Goal: Information Seeking & Learning: Stay updated

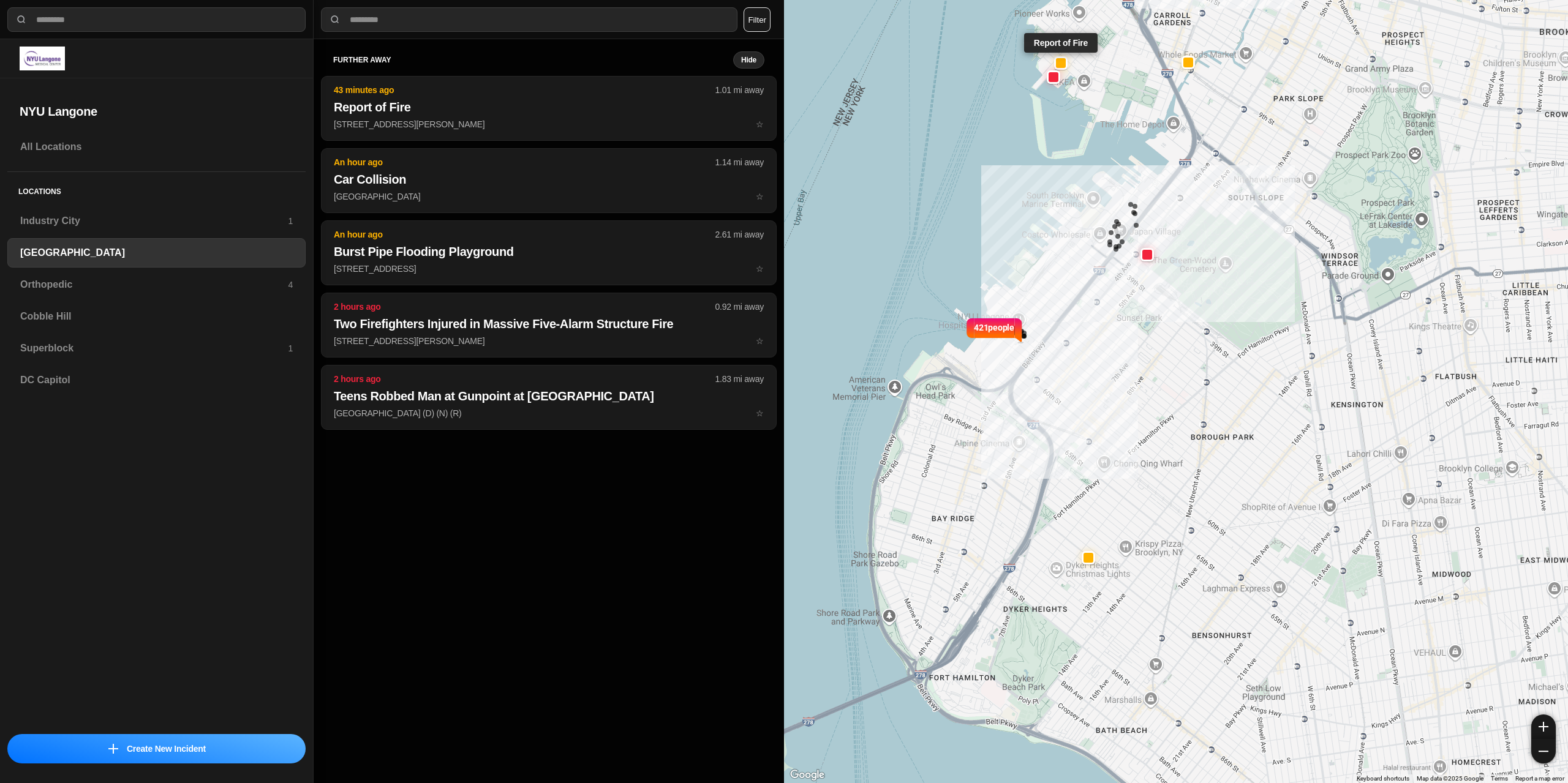
select select "*"
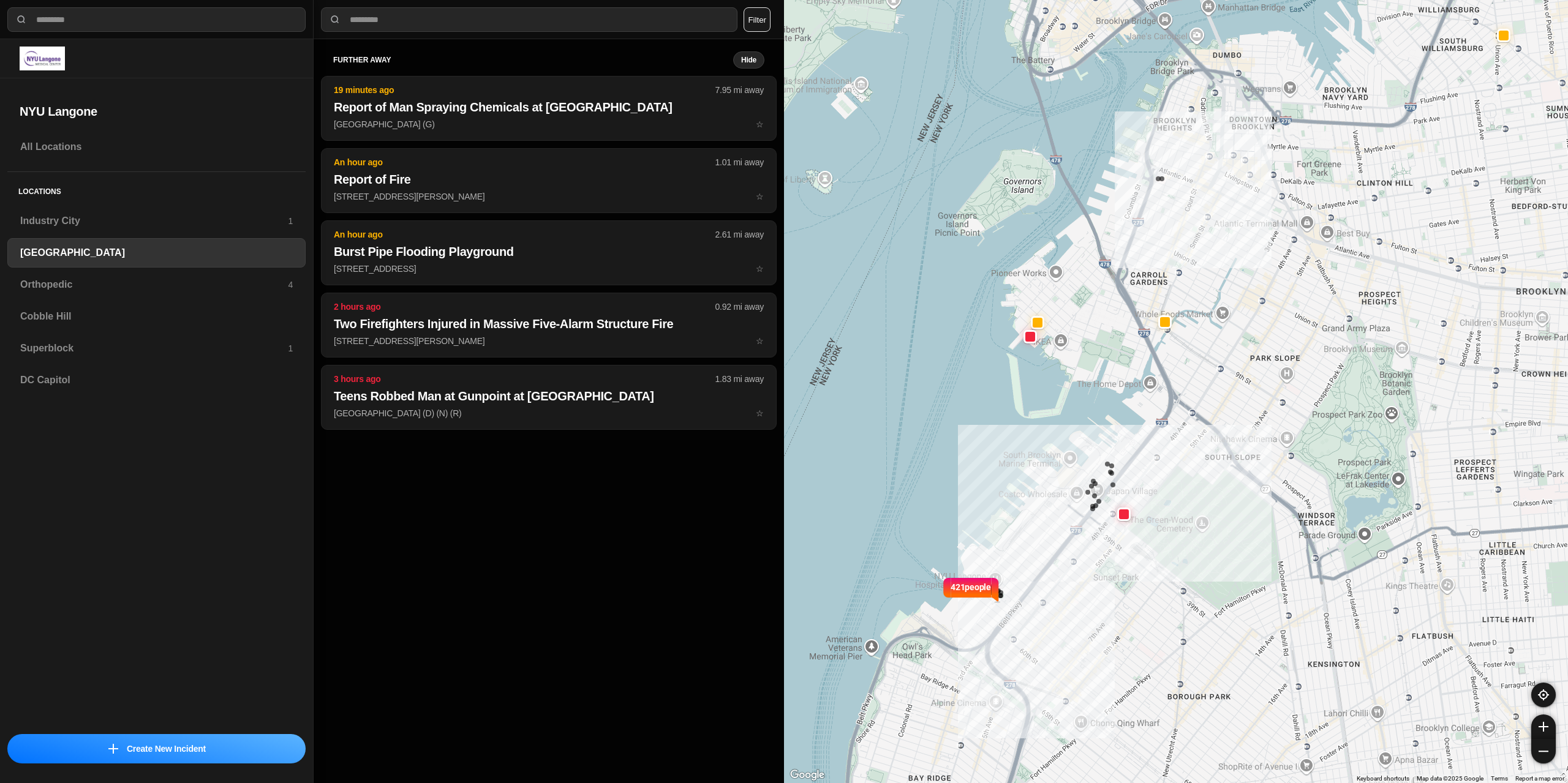
drag, startPoint x: 1054, startPoint y: 509, endPoint x: 1039, endPoint y: 598, distance: 90.3
click at [1035, 607] on div "421 people" at bounding box center [1176, 392] width 784 height 783
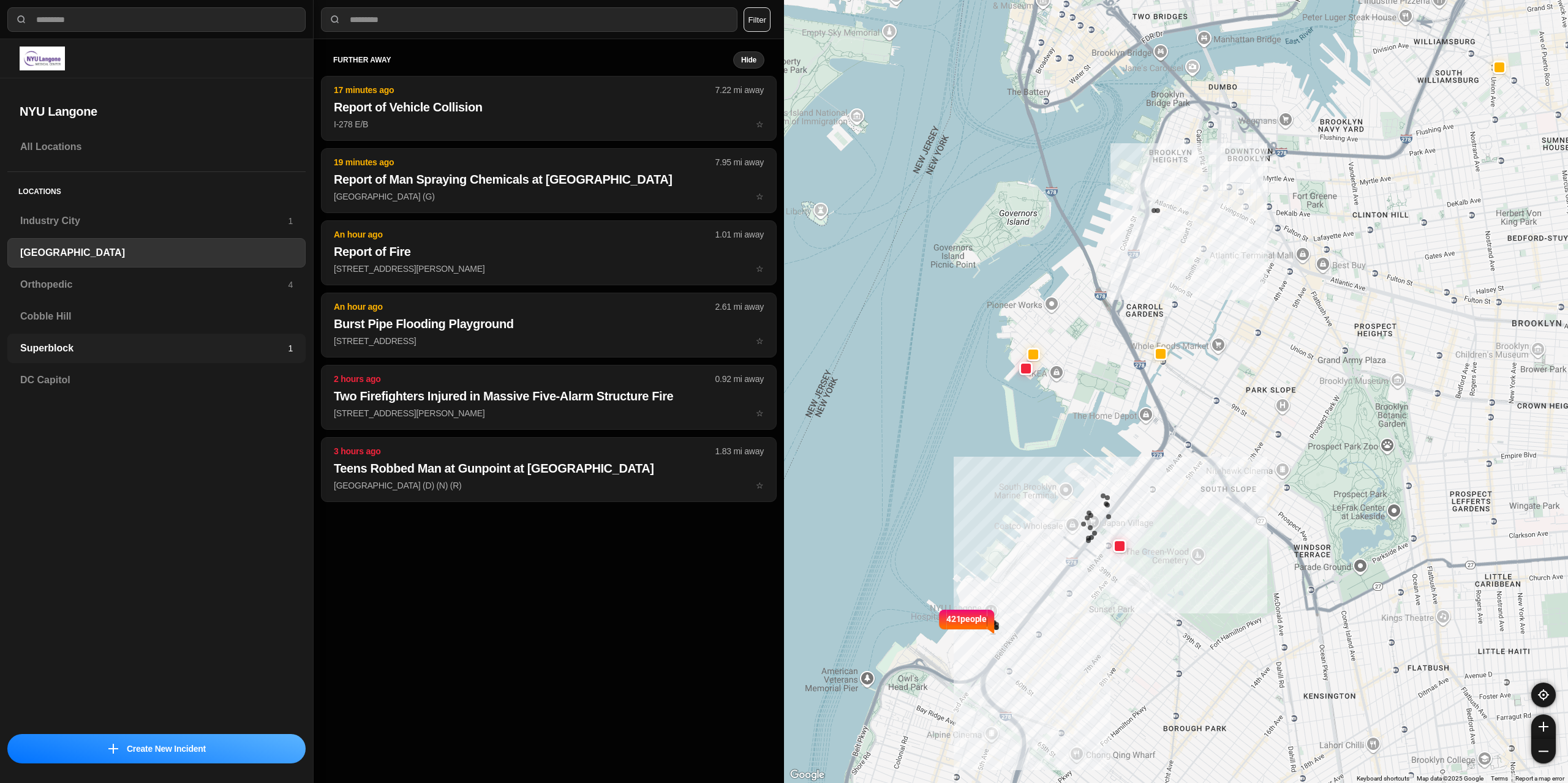
click at [170, 342] on h3 "Superblock" at bounding box center [154, 348] width 268 height 15
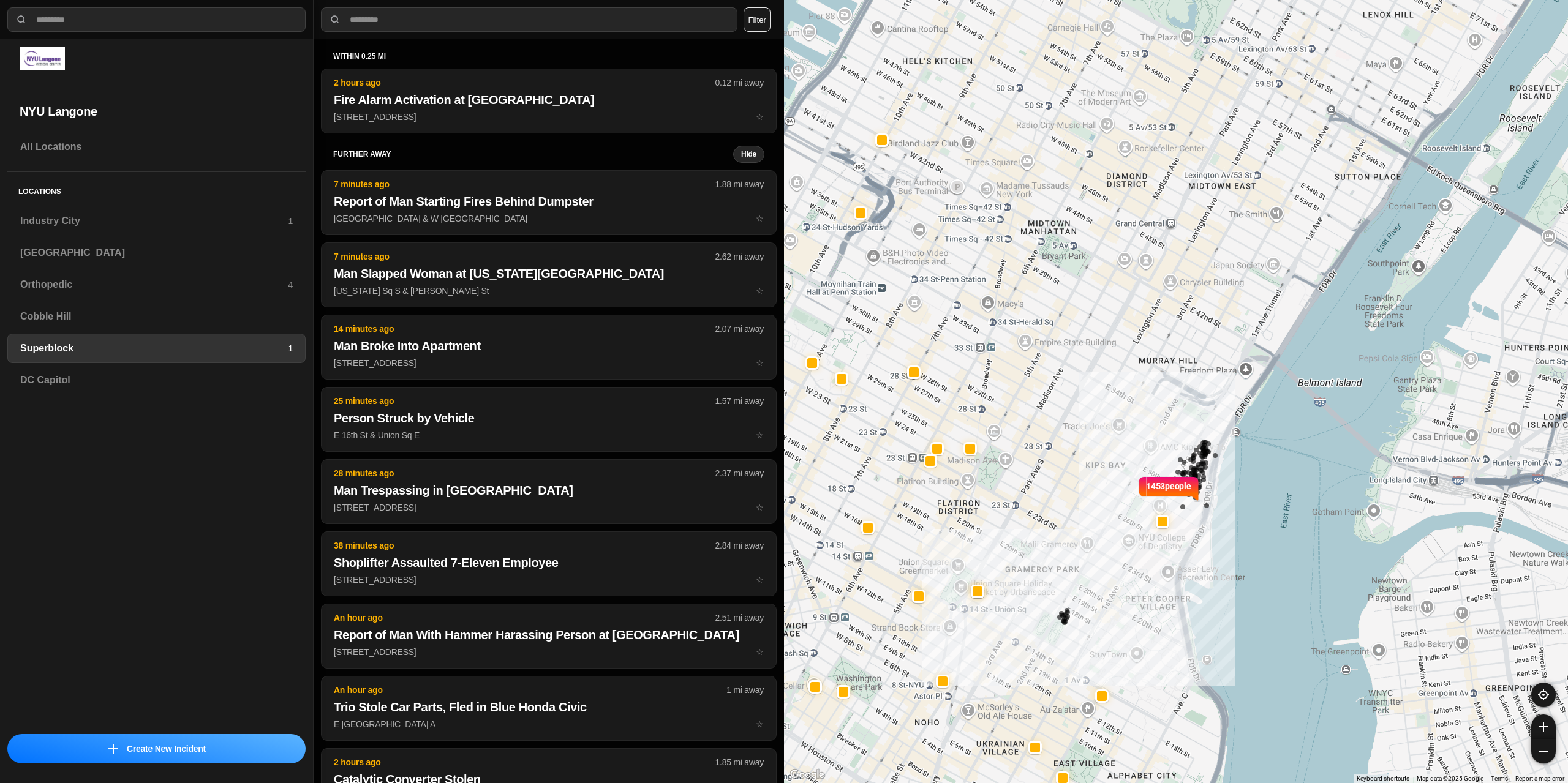
click at [222, 436] on div "All Locations Locations Industry City 1 Brooklyn Orthopedic 4 Cobble Hill Super…" at bounding box center [156, 429] width 313 height 594
click at [141, 596] on div "All Locations Locations Industry City 1 Brooklyn Orthopedic 4 Cobble Hill Super…" at bounding box center [156, 429] width 313 height 594
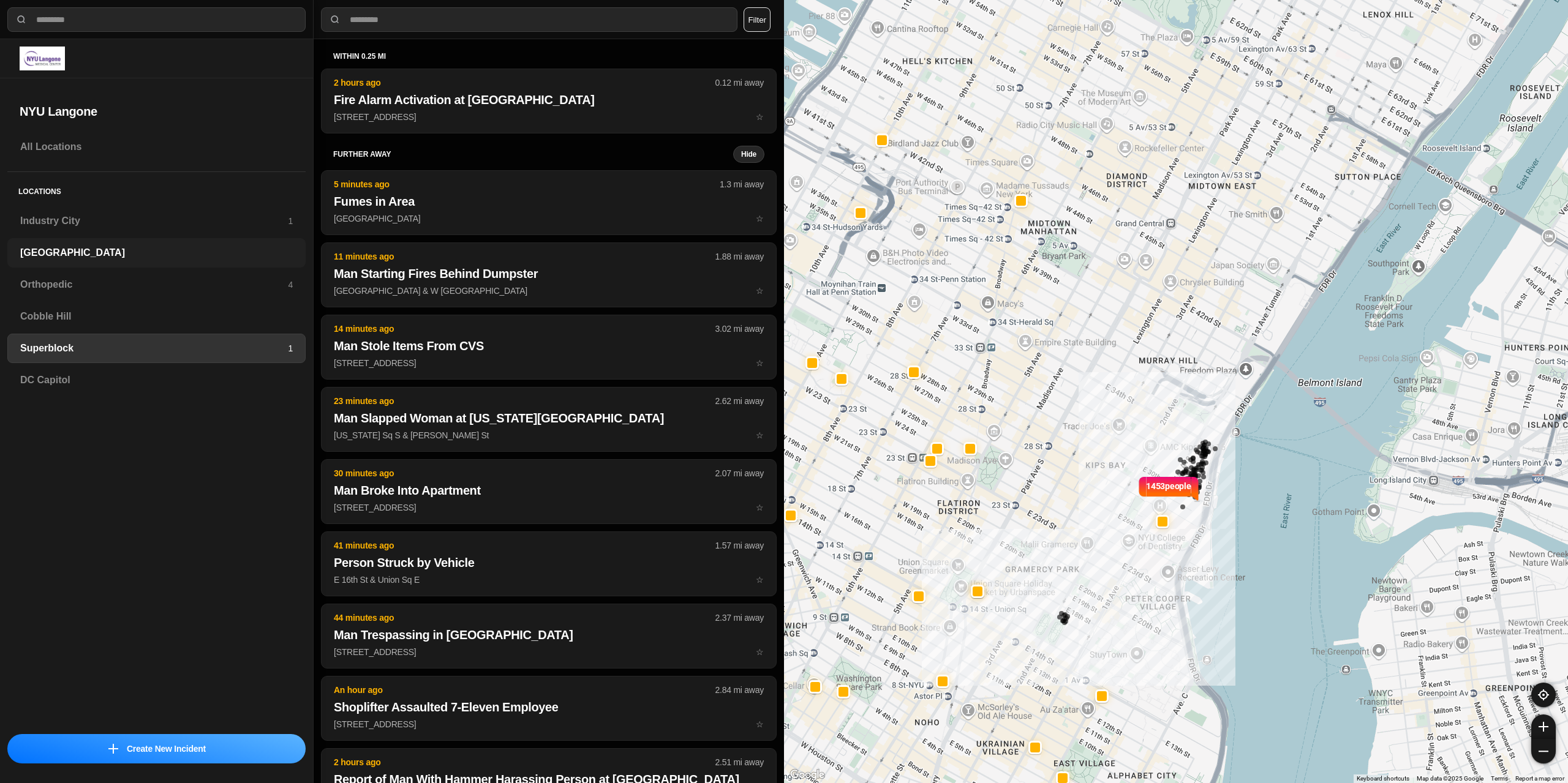
click at [88, 256] on h3 "[GEOGRAPHIC_DATA]" at bounding box center [156, 253] width 273 height 15
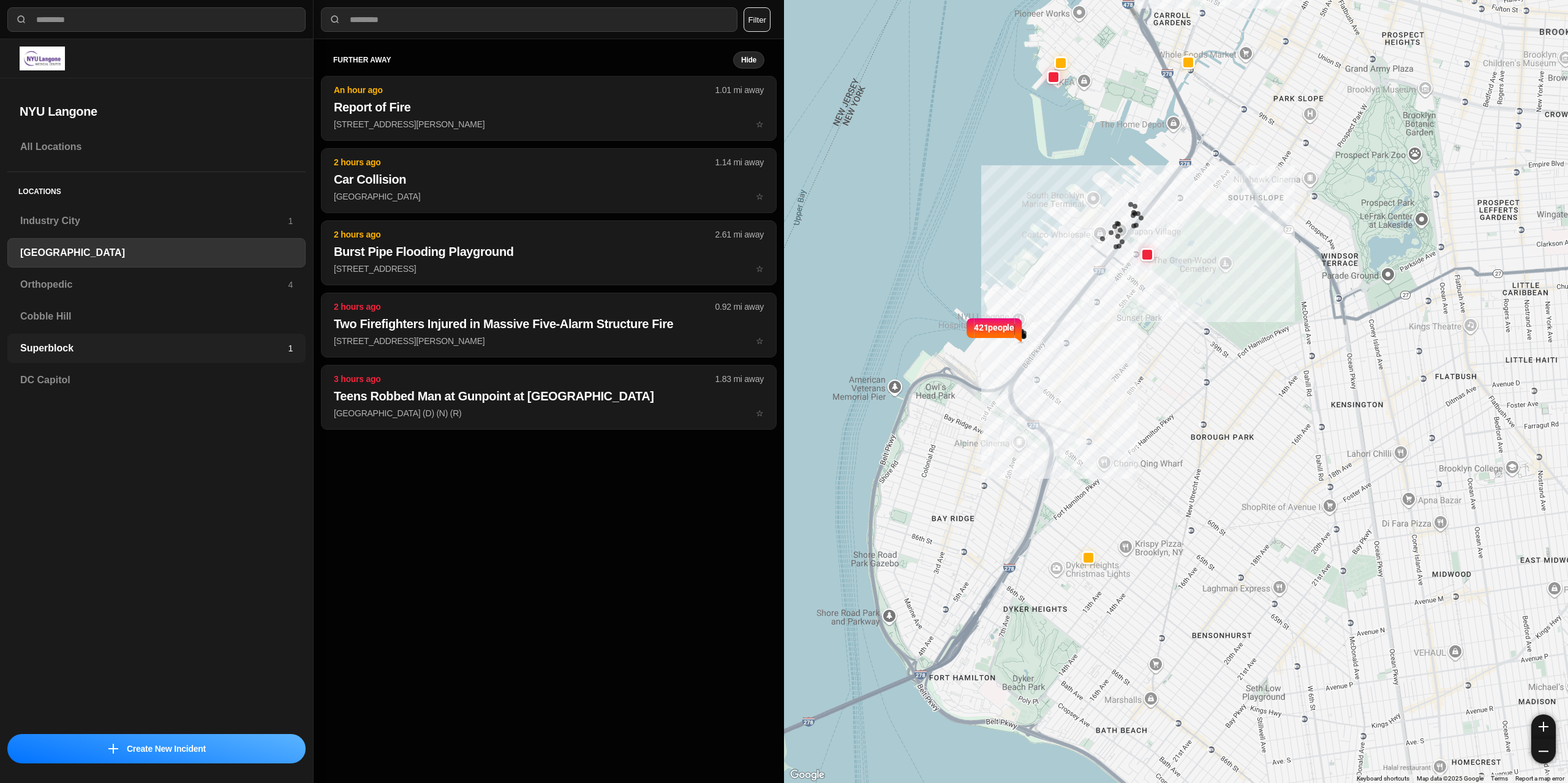
click at [92, 347] on h3 "Superblock" at bounding box center [154, 348] width 268 height 15
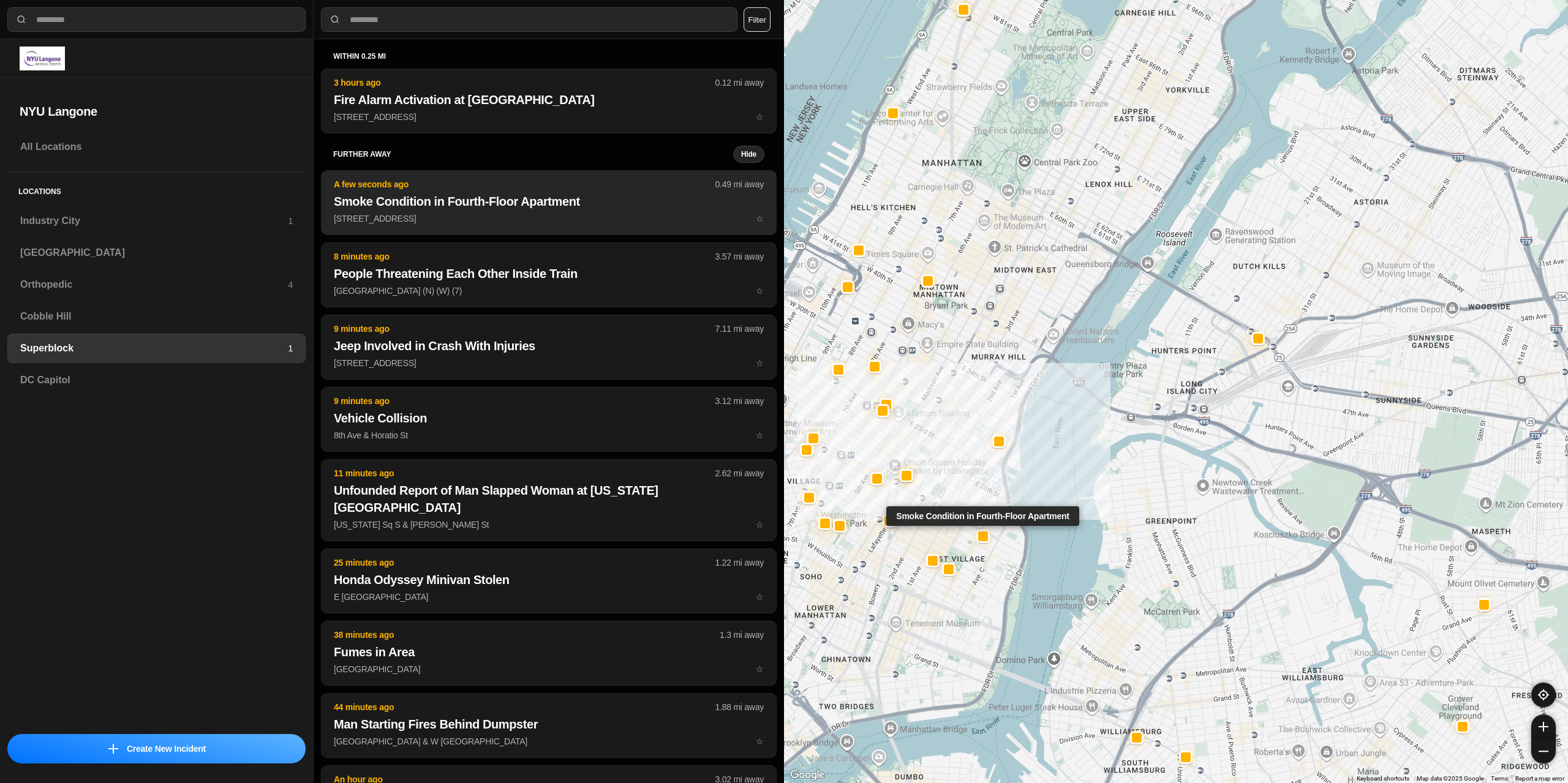
click at [425, 210] on button "A few seconds ago 0.49 mi away Smoke Condition in Fourth-Floor Apartment 534 E …" at bounding box center [549, 203] width 456 height 65
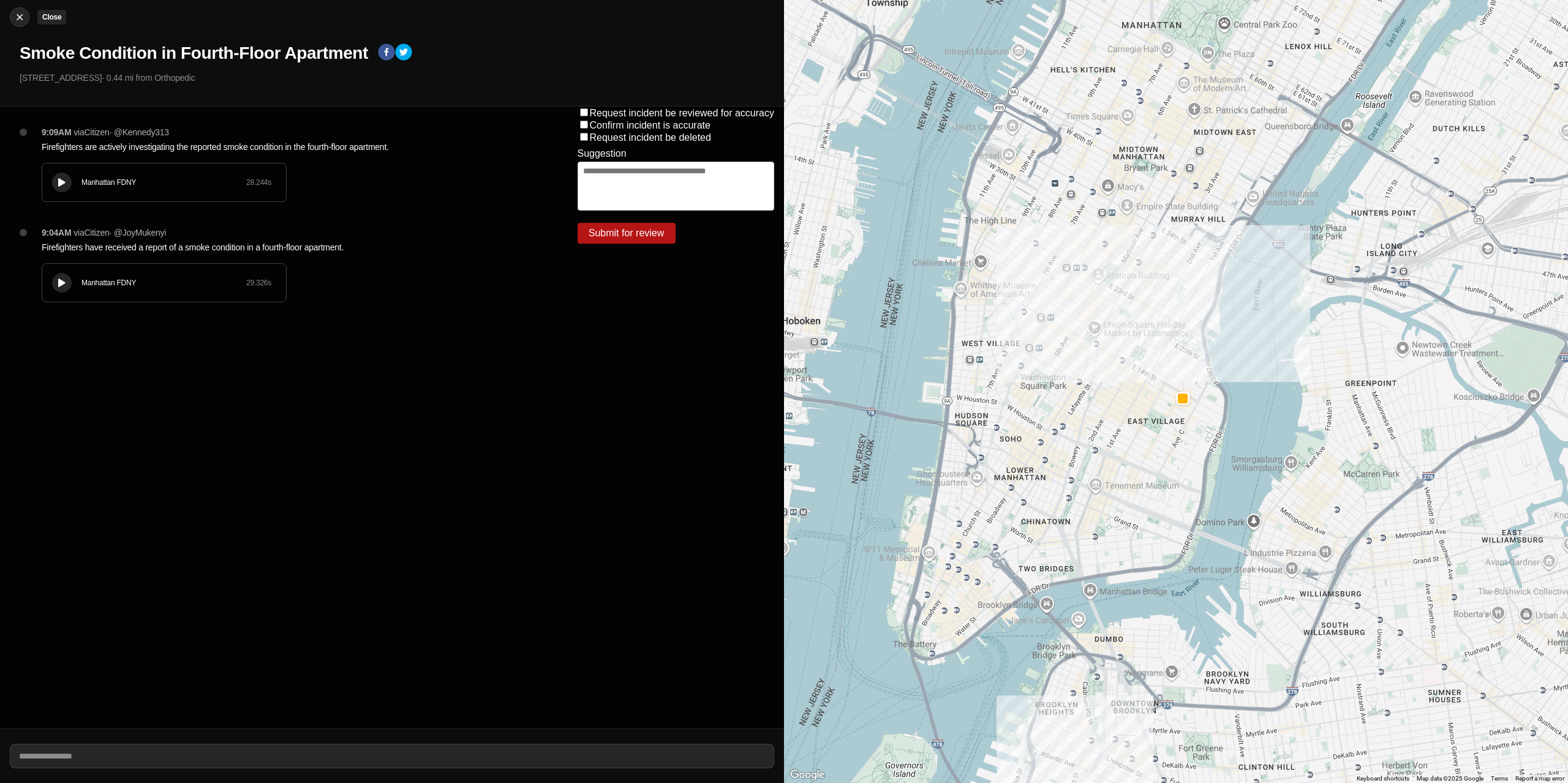
click at [17, 17] on img at bounding box center [19, 17] width 12 height 12
select select "*"
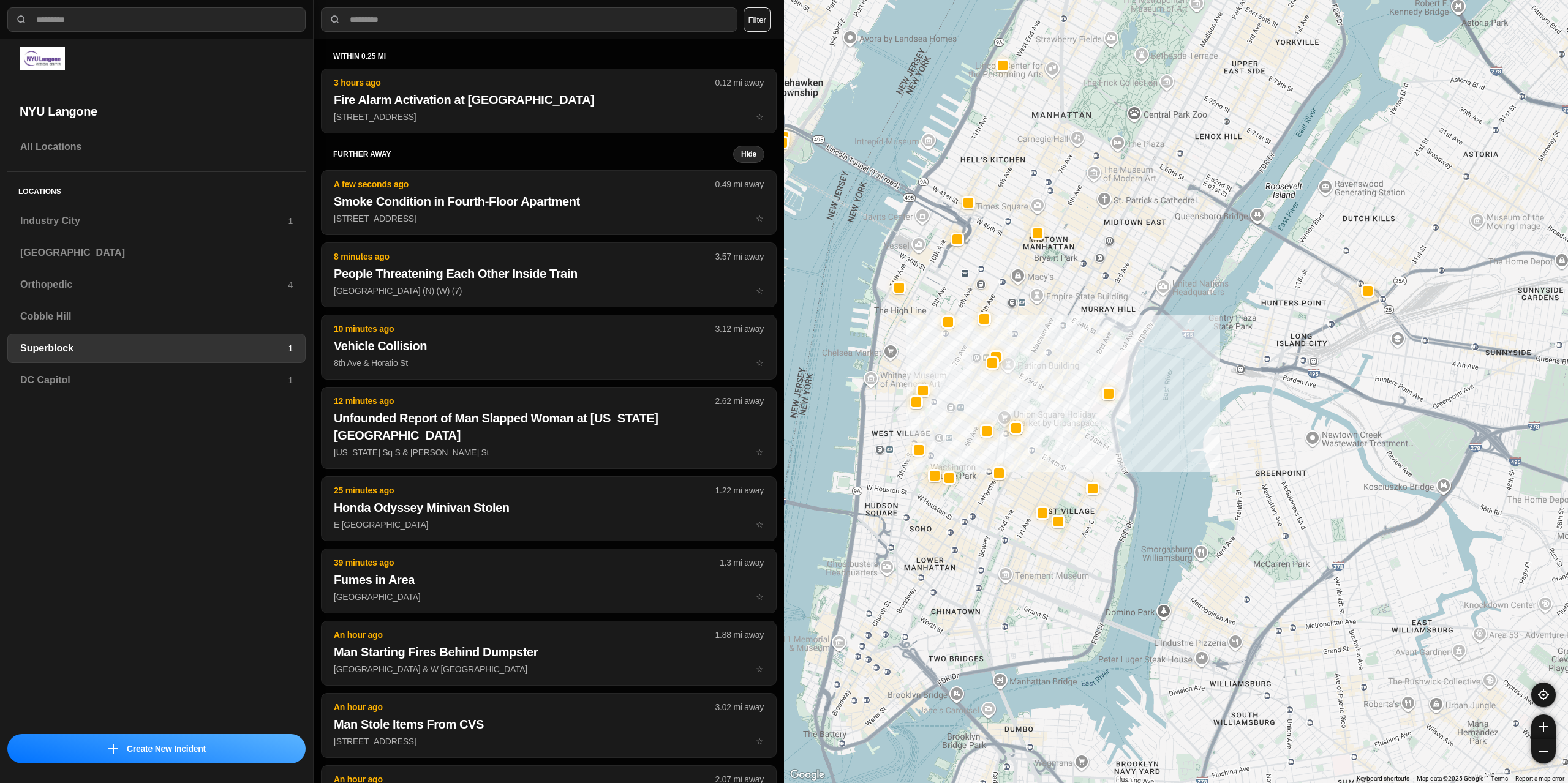
drag, startPoint x: 1024, startPoint y: 397, endPoint x: 1063, endPoint y: 376, distance: 44.3
click at [1063, 376] on div at bounding box center [1176, 392] width 784 height 783
select select "*"
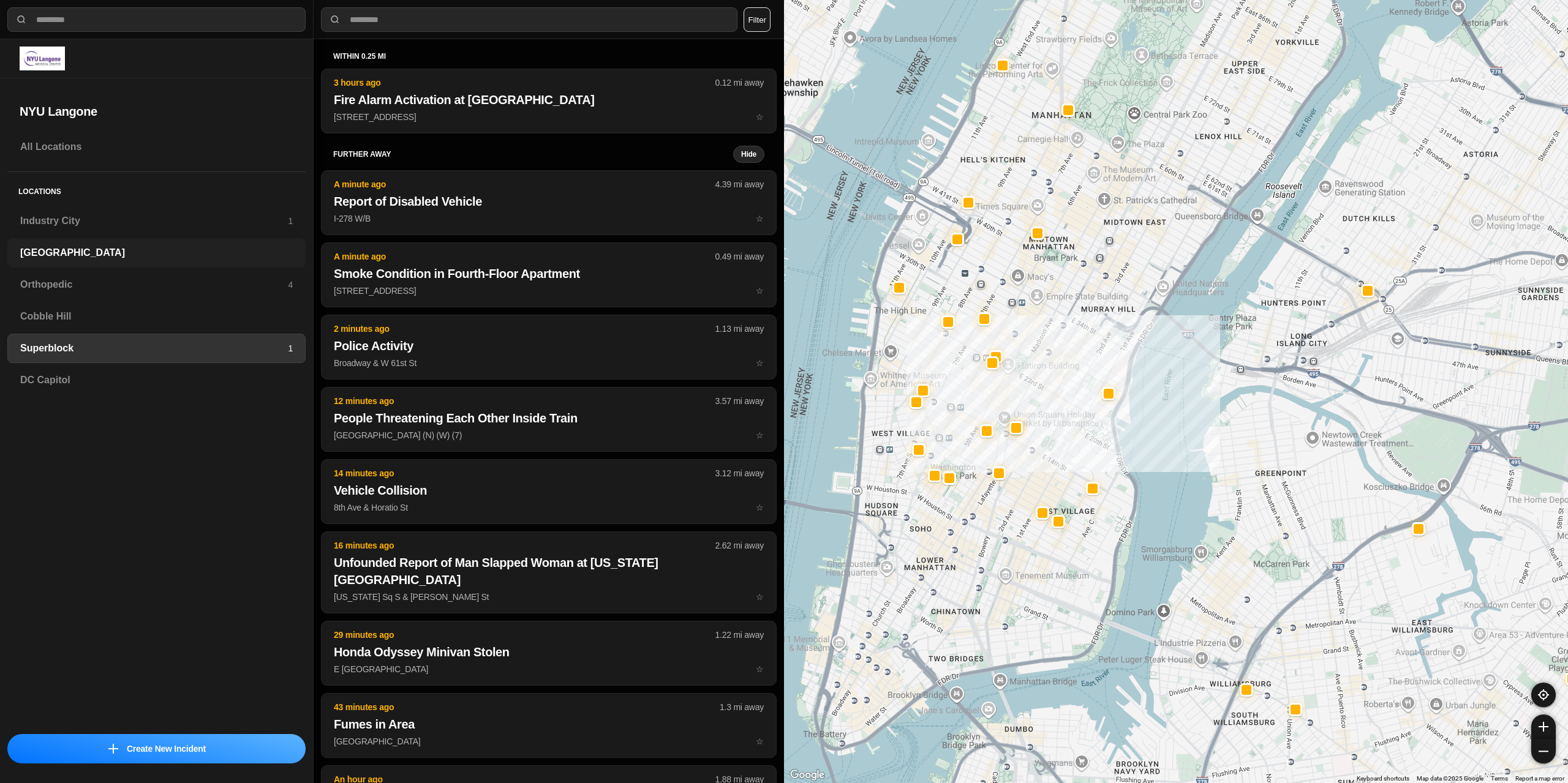
drag, startPoint x: 56, startPoint y: 248, endPoint x: 116, endPoint y: 258, distance: 60.8
click at [56, 248] on h3 "[GEOGRAPHIC_DATA]" at bounding box center [156, 253] width 273 height 15
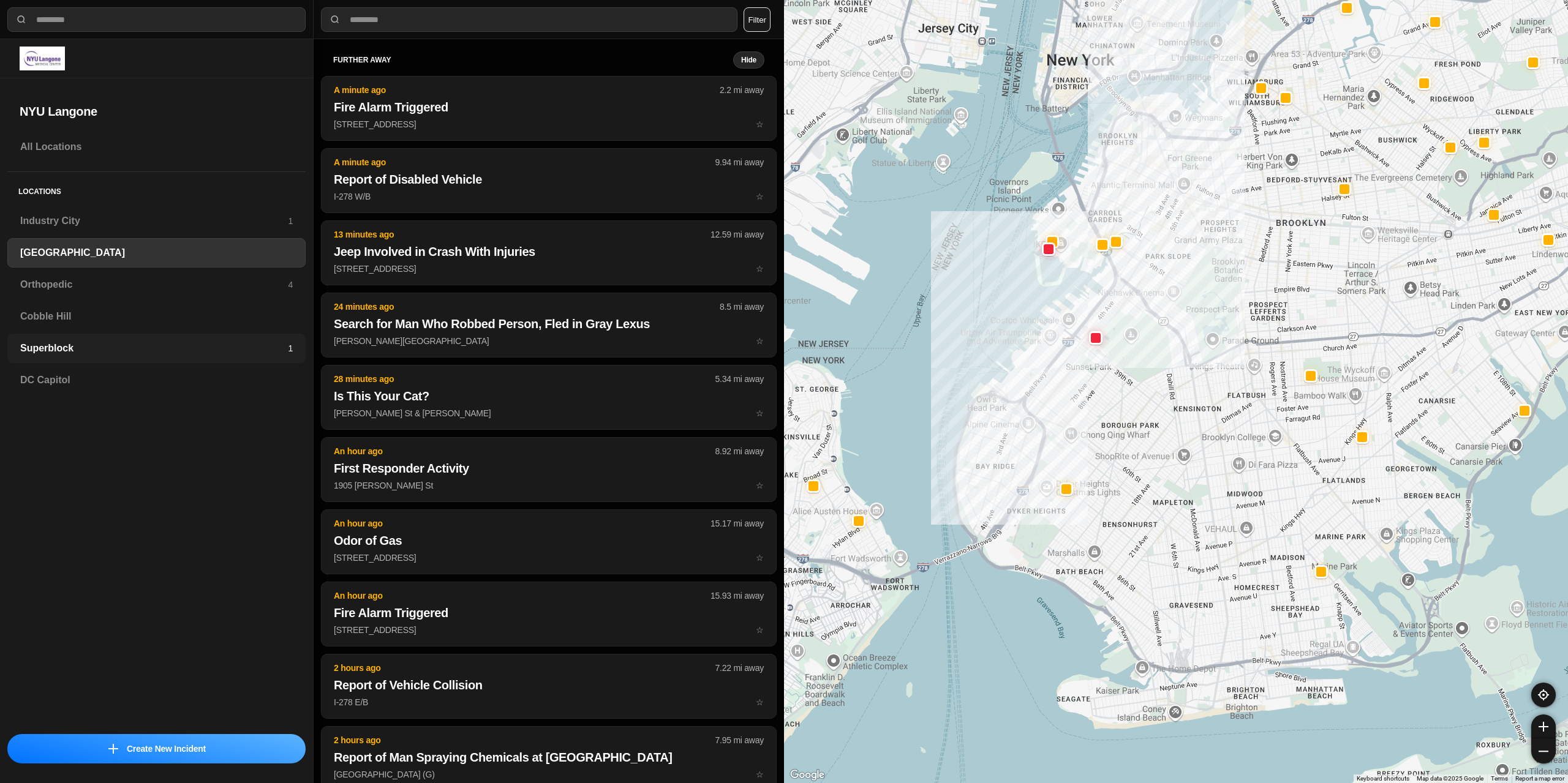
drag, startPoint x: 71, startPoint y: 340, endPoint x: 269, endPoint y: 317, distance: 199.3
click at [73, 340] on div "Superblock 1" at bounding box center [156, 347] width 298 height 29
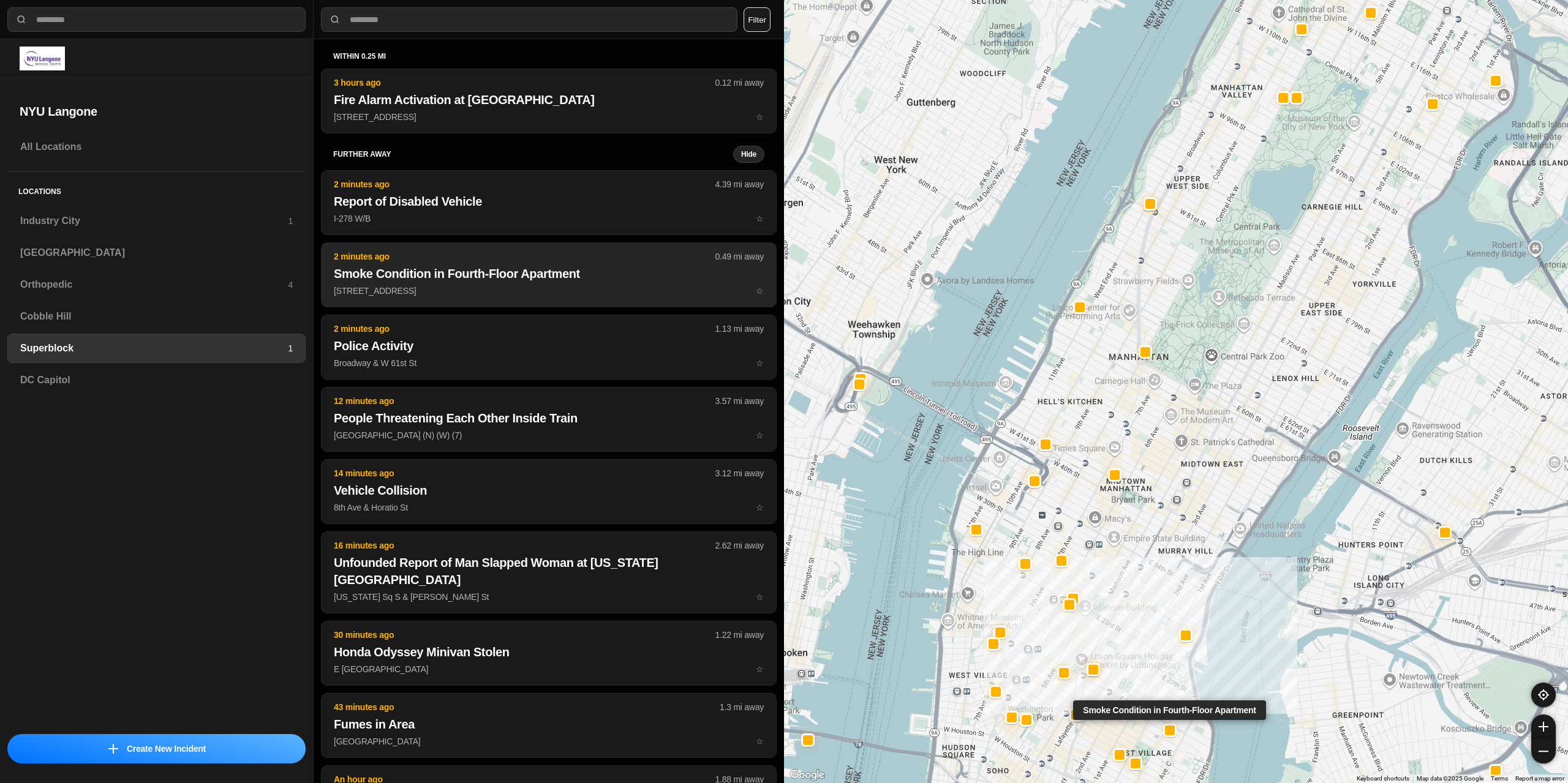
click at [476, 288] on p "[STREET_ADDRESS] ☆" at bounding box center [548, 291] width 430 height 12
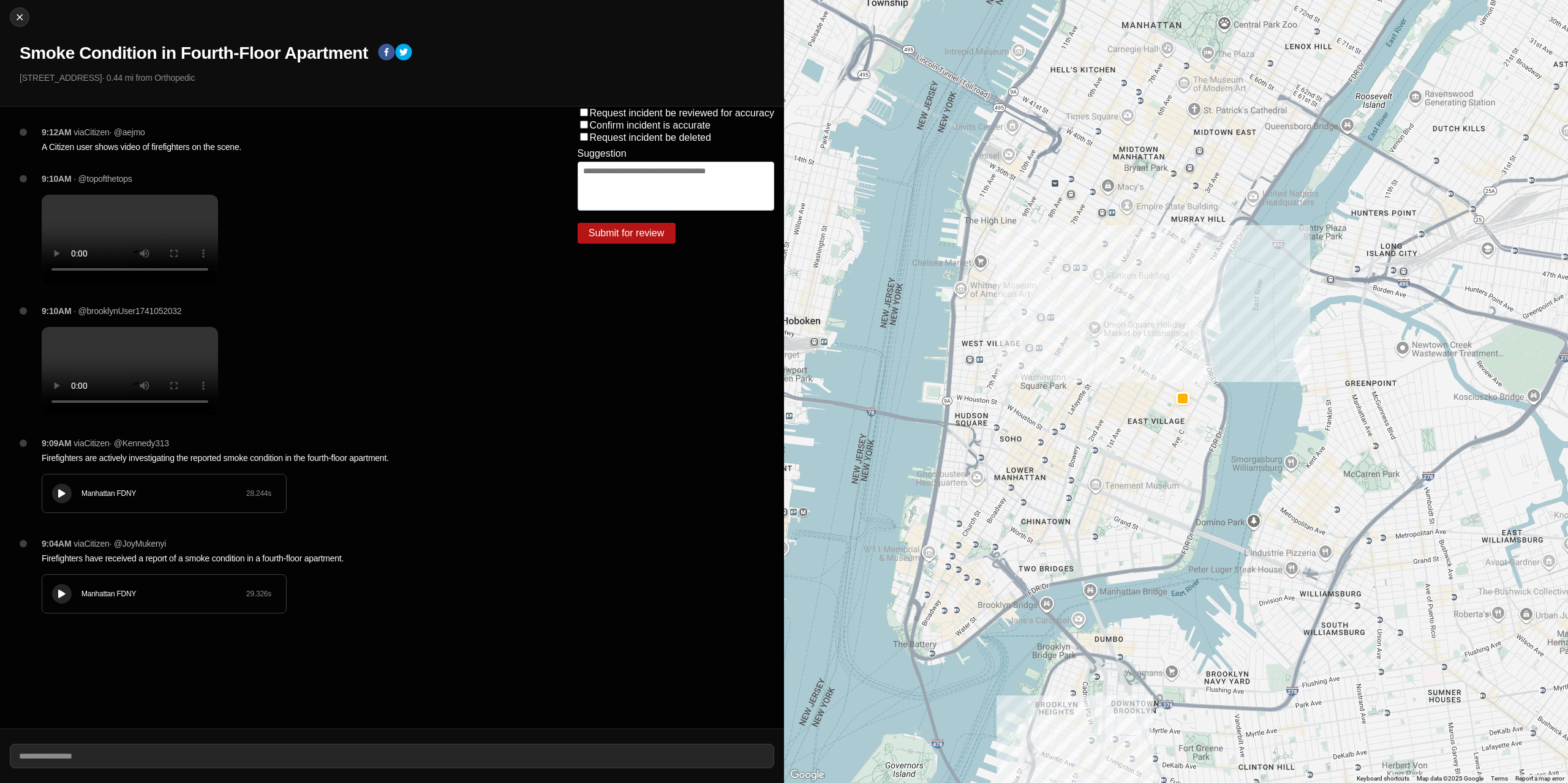
drag, startPoint x: 1055, startPoint y: 443, endPoint x: 1003, endPoint y: 426, distance: 54.7
click at [1003, 426] on div at bounding box center [1176, 392] width 784 height 783
click at [12, 17] on div at bounding box center [20, 17] width 18 height 12
select select "*"
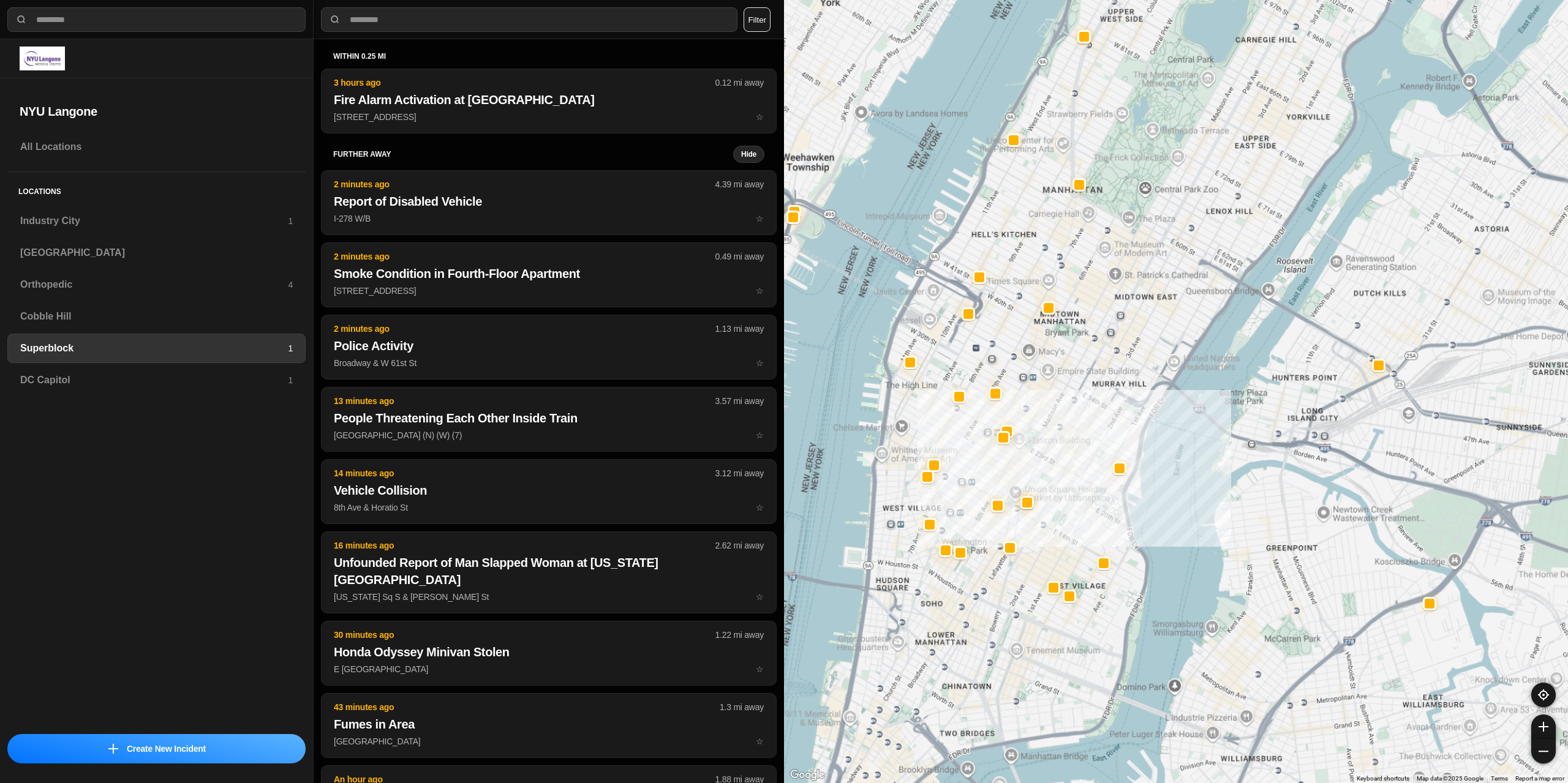
drag, startPoint x: 1077, startPoint y: 480, endPoint x: 1038, endPoint y: 350, distance: 135.7
click at [1038, 350] on div at bounding box center [1176, 392] width 784 height 783
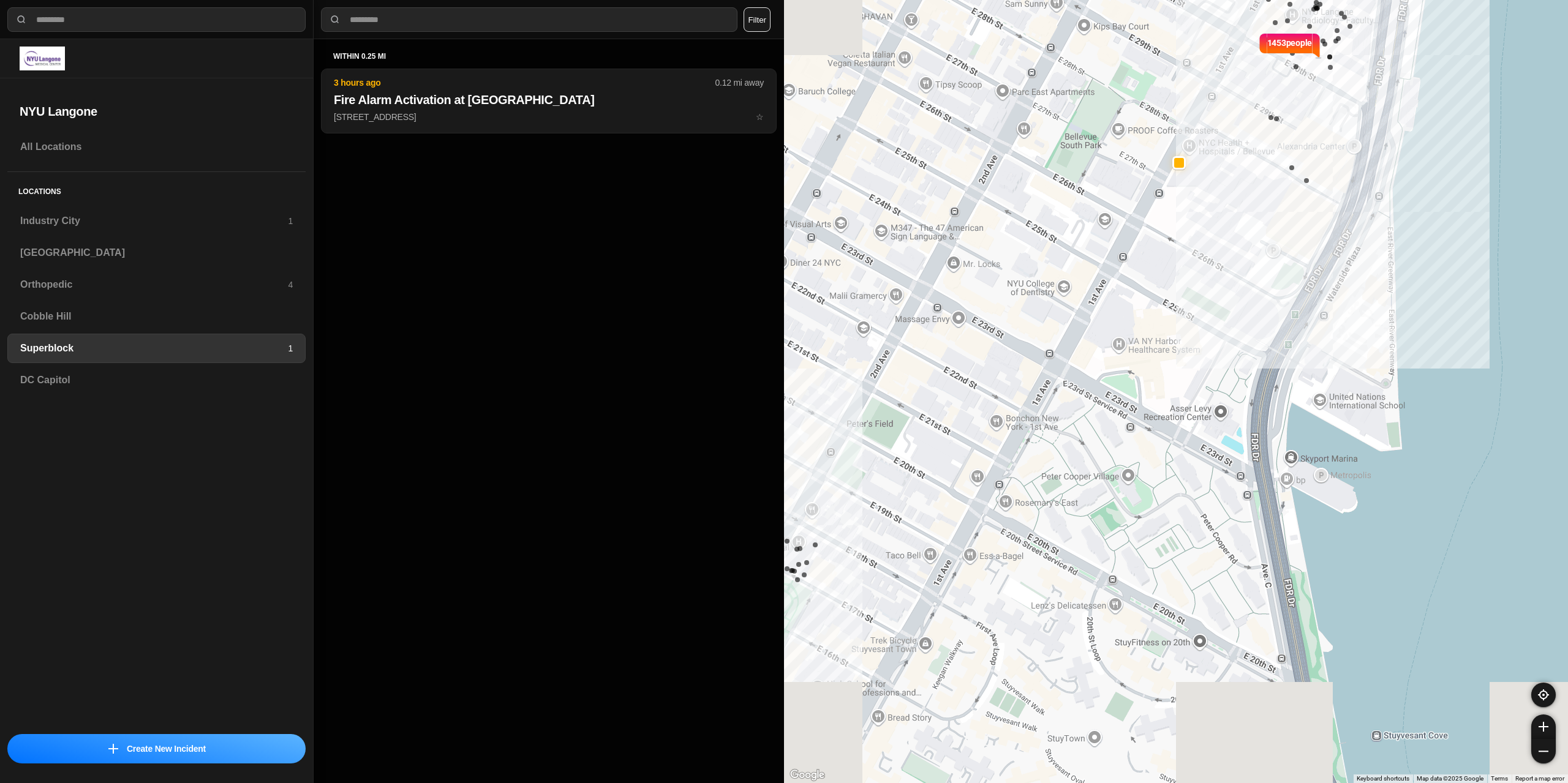
drag, startPoint x: 1057, startPoint y: 583, endPoint x: 1171, endPoint y: 257, distance: 345.4
click at [1171, 257] on div "1453 people" at bounding box center [1176, 392] width 784 height 783
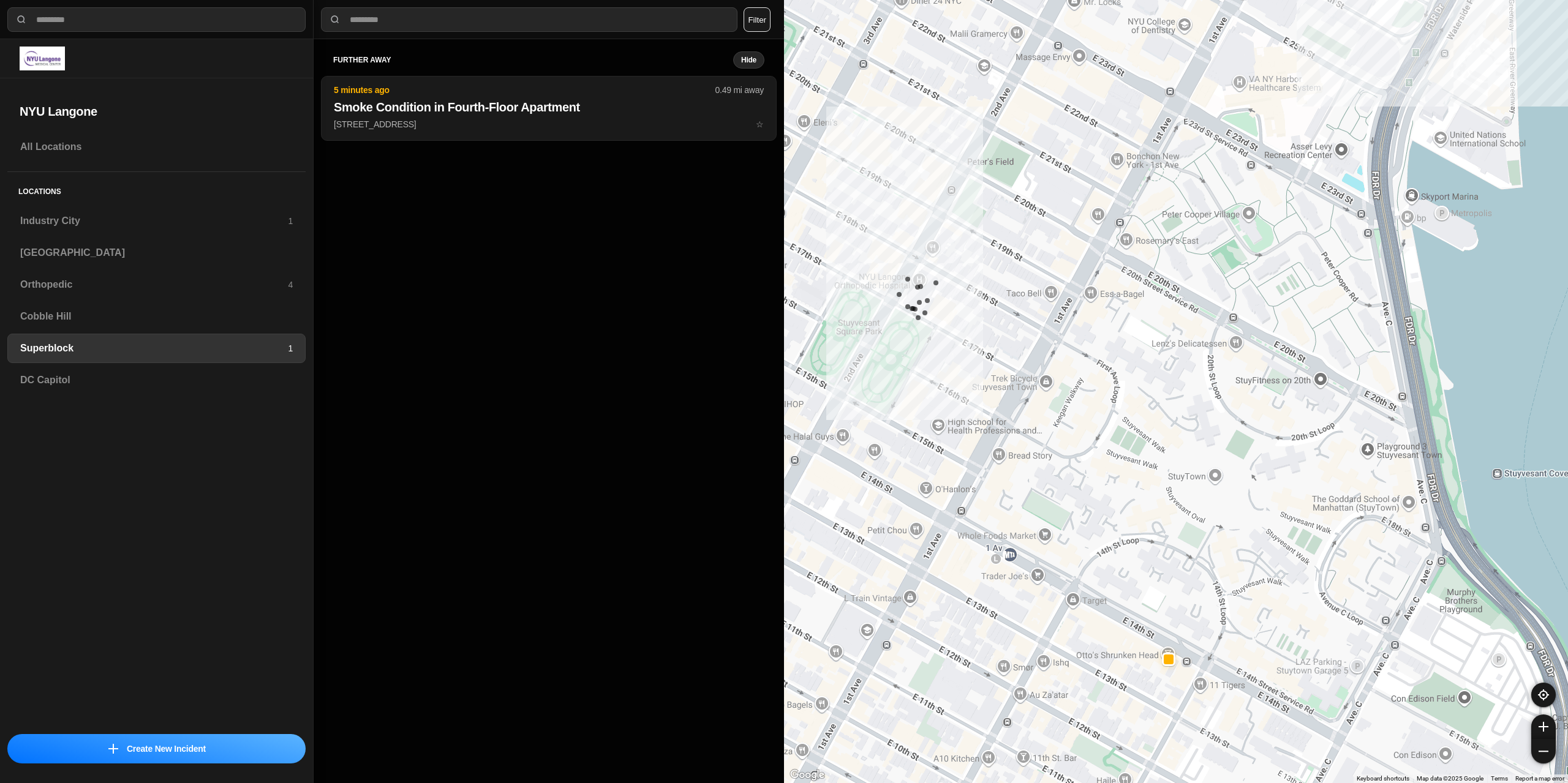
drag, startPoint x: 1066, startPoint y: 585, endPoint x: 1134, endPoint y: 569, distance: 69.9
click at [1134, 569] on div "1453 people" at bounding box center [1176, 392] width 784 height 783
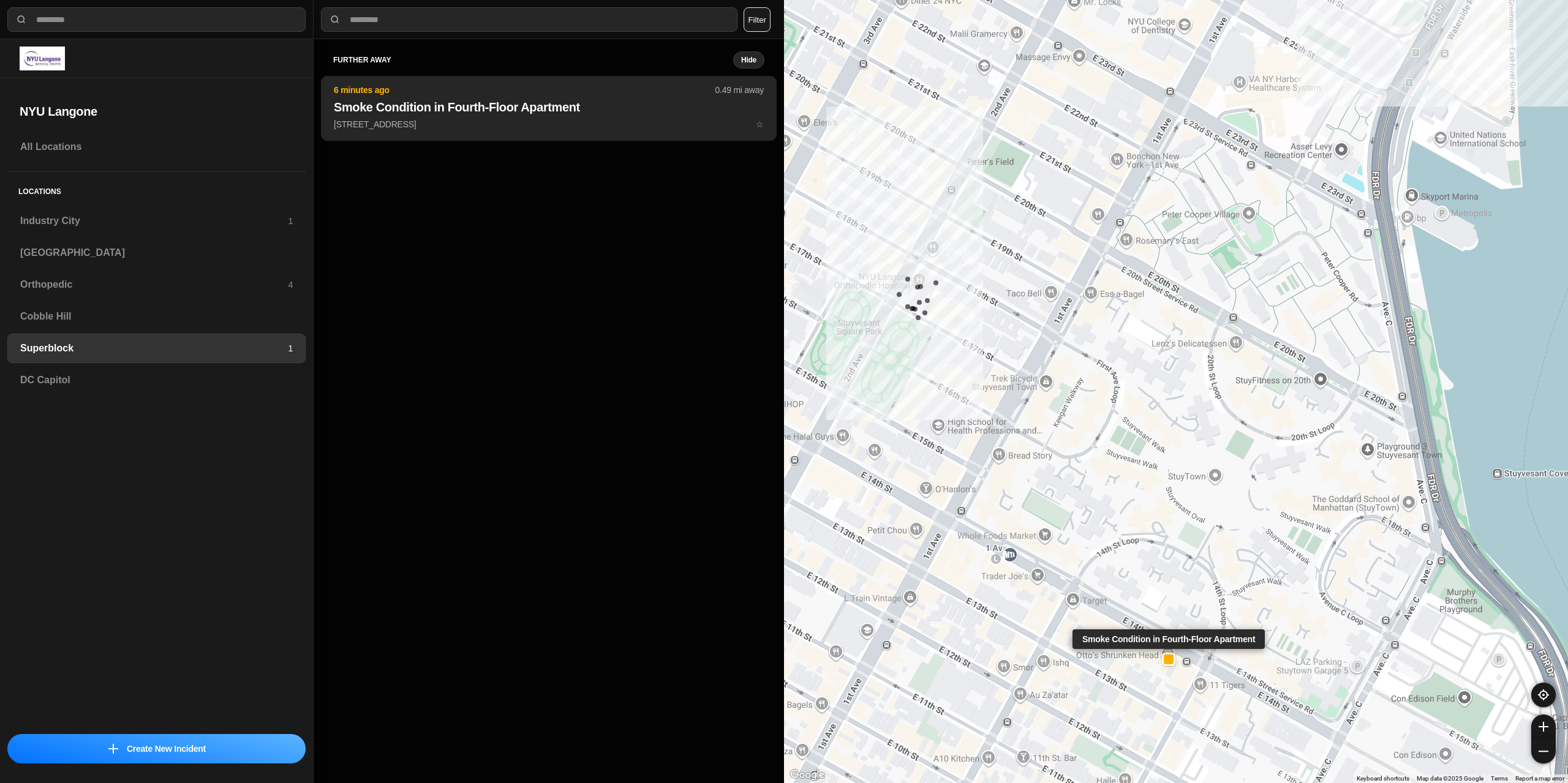
click at [482, 122] on p "[STREET_ADDRESS] ☆" at bounding box center [548, 124] width 430 height 12
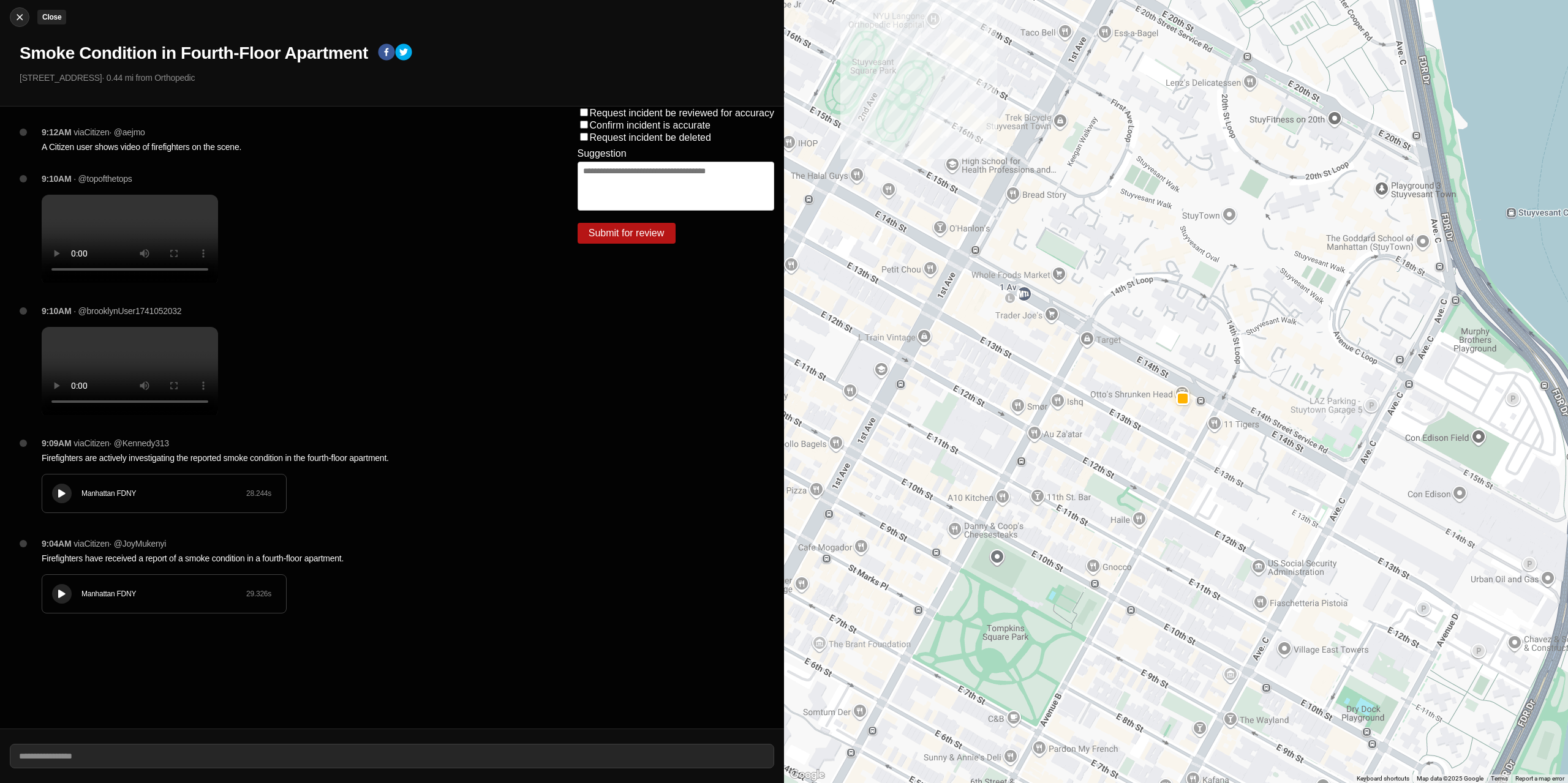
click at [20, 19] on img at bounding box center [19, 17] width 12 height 12
select select "*"
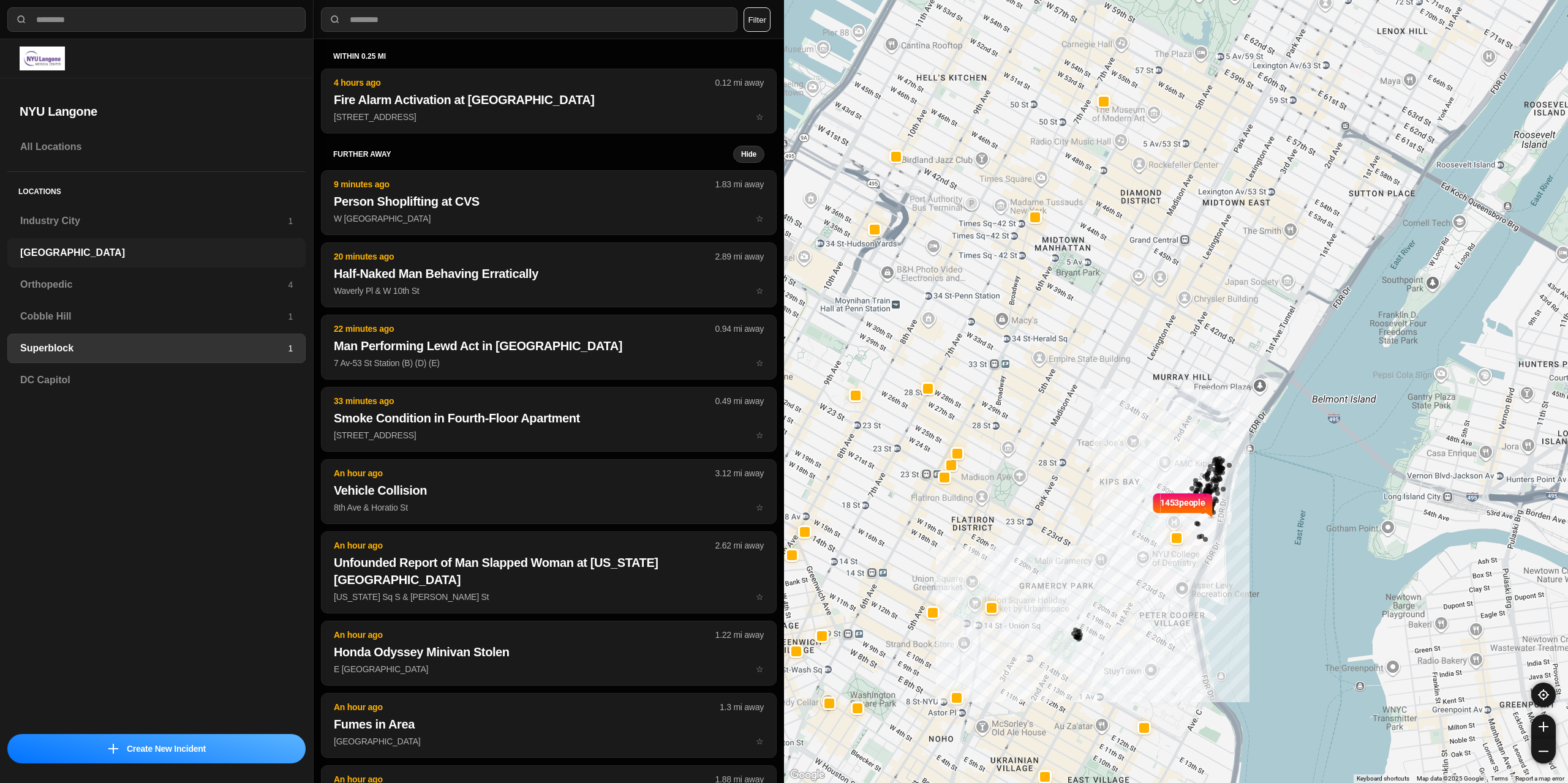
click at [94, 253] on h3 "[GEOGRAPHIC_DATA]" at bounding box center [156, 253] width 273 height 15
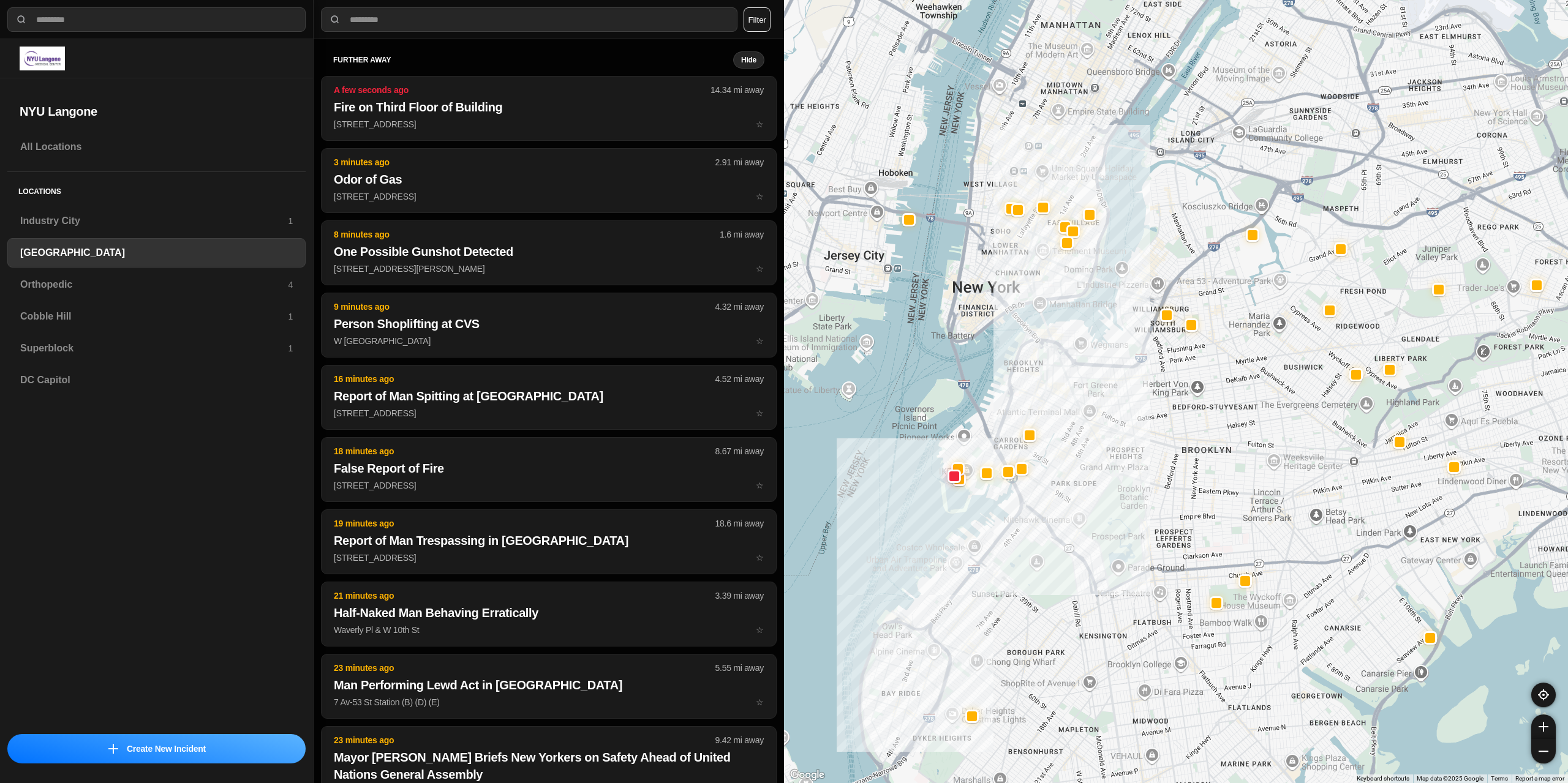
drag, startPoint x: 1097, startPoint y: 287, endPoint x: 1063, endPoint y: 480, distance: 196.0
click at [1063, 480] on div at bounding box center [1176, 392] width 784 height 783
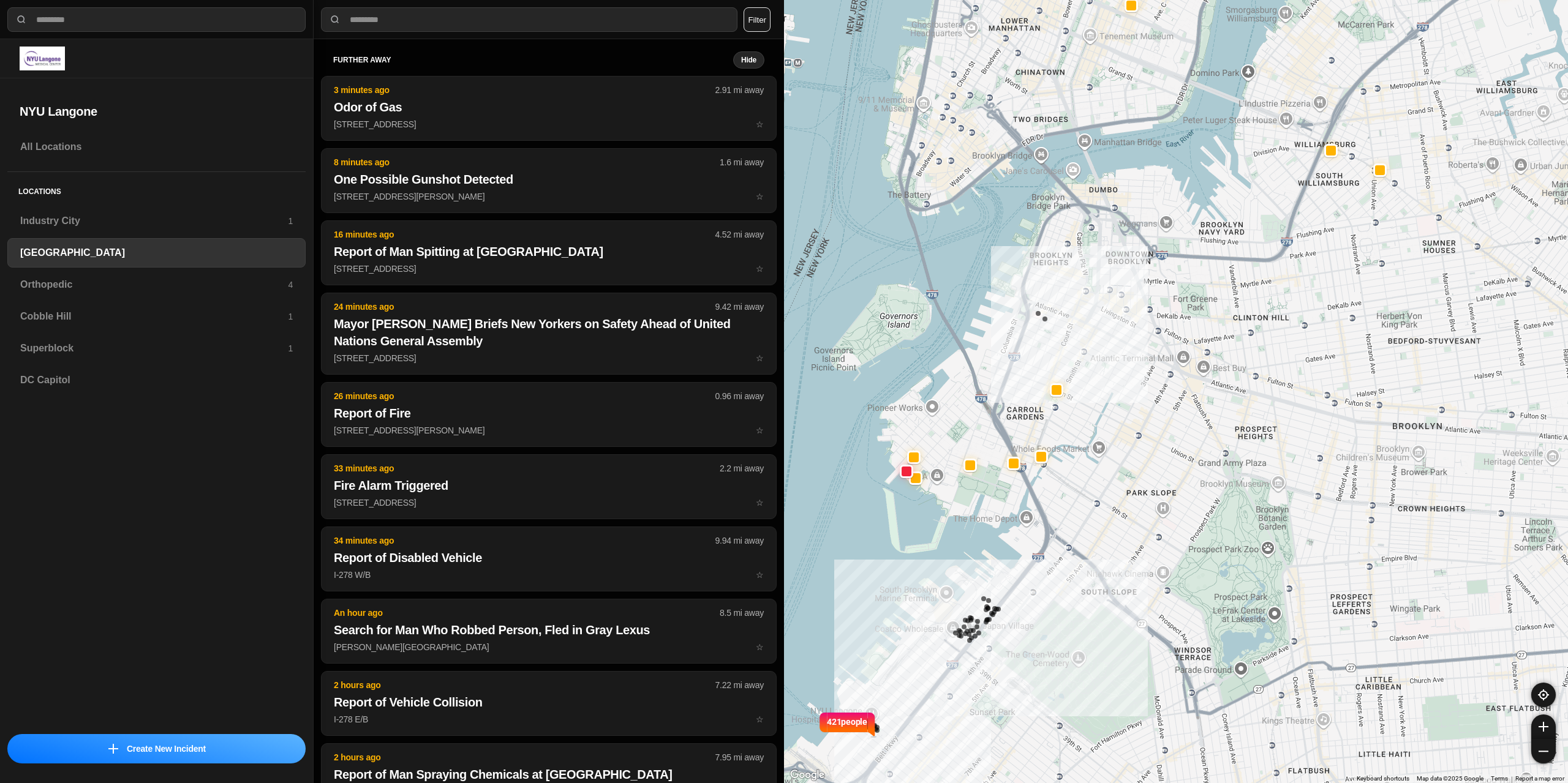
drag, startPoint x: 1023, startPoint y: 354, endPoint x: 1112, endPoint y: 116, distance: 254.1
click at [1112, 117] on div "421 people" at bounding box center [1176, 392] width 784 height 783
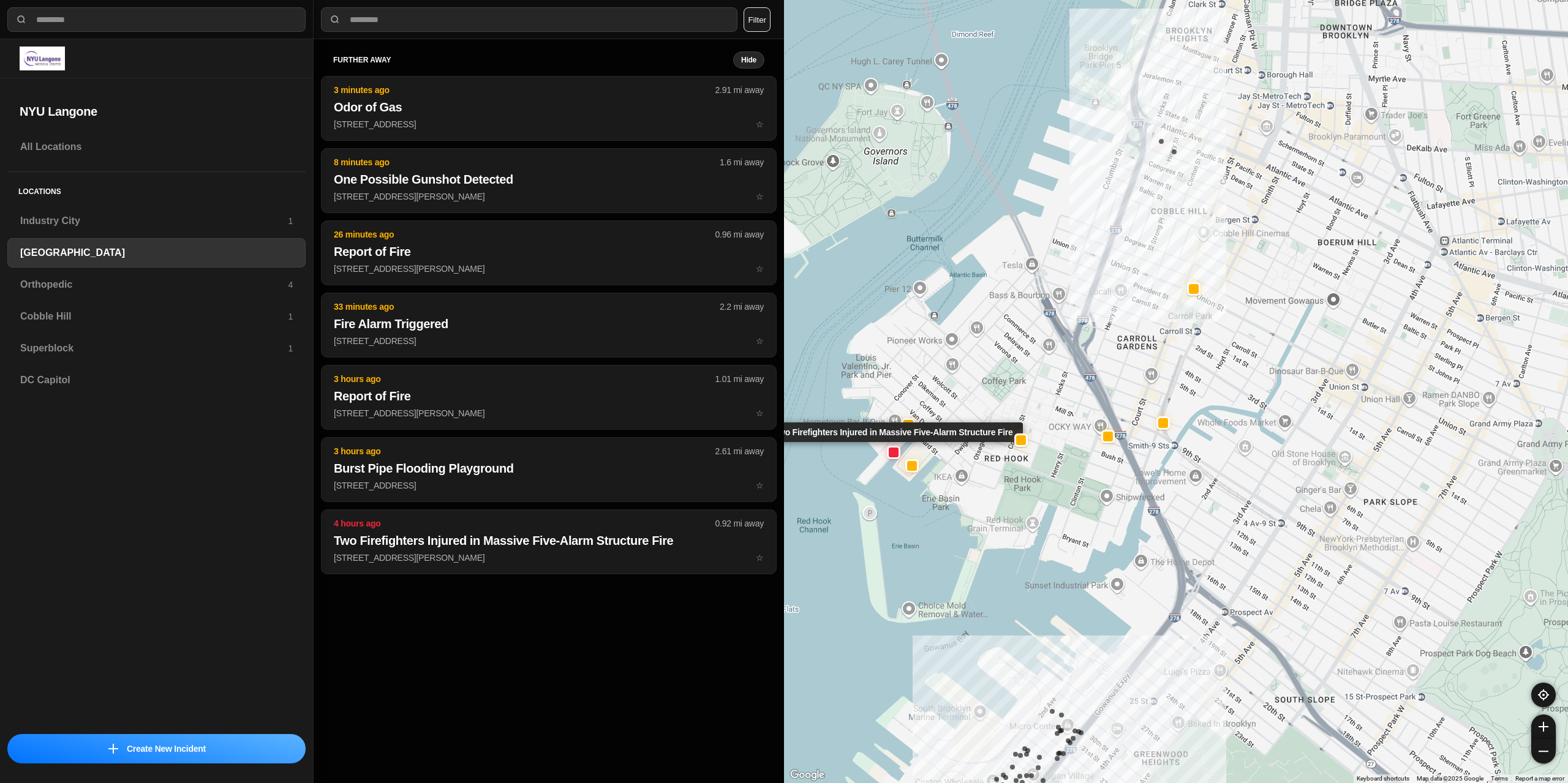
click at [895, 452] on div at bounding box center [894, 452] width 10 height 10
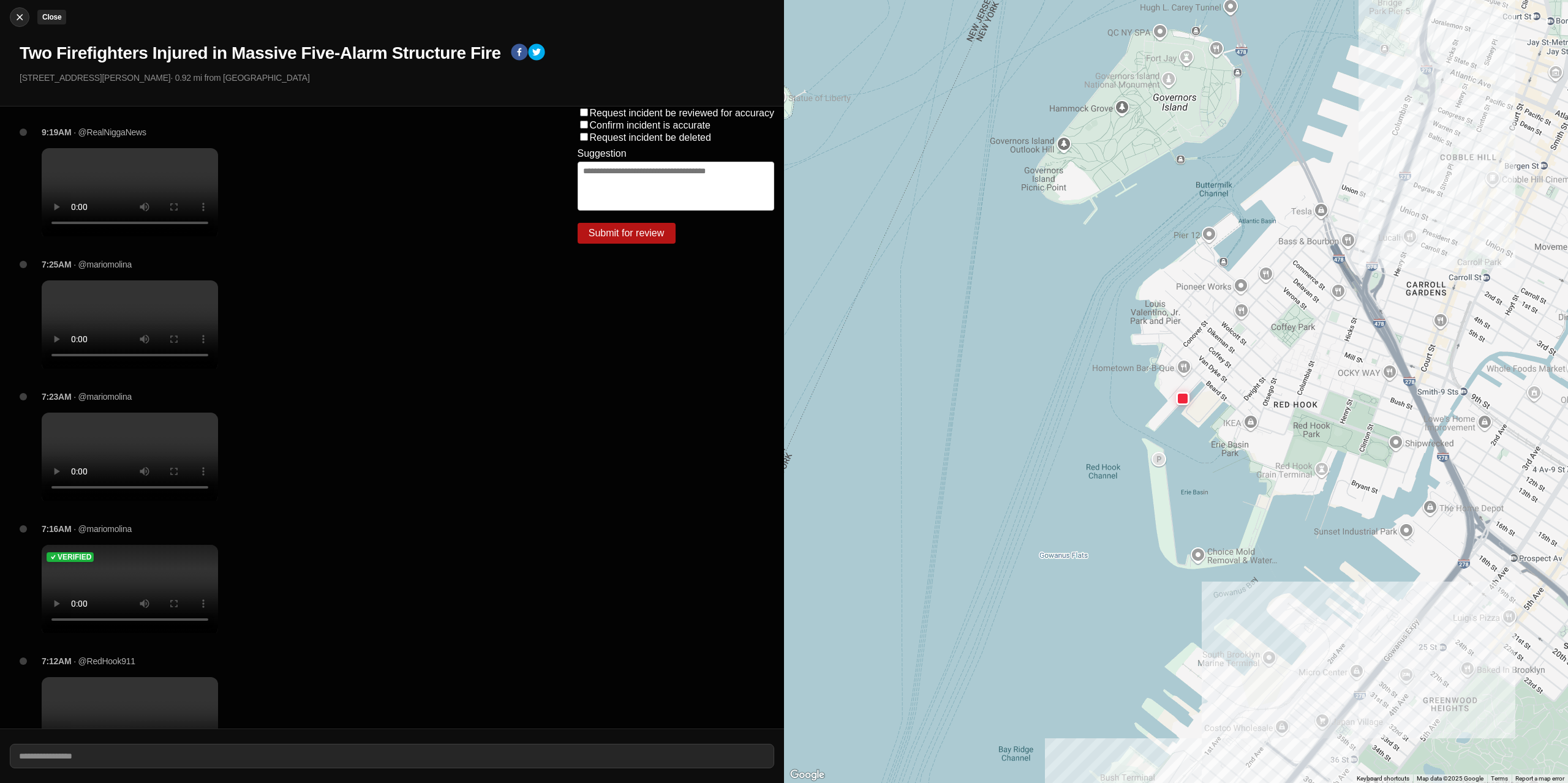
click at [22, 17] on img at bounding box center [19, 17] width 12 height 12
select select "*"
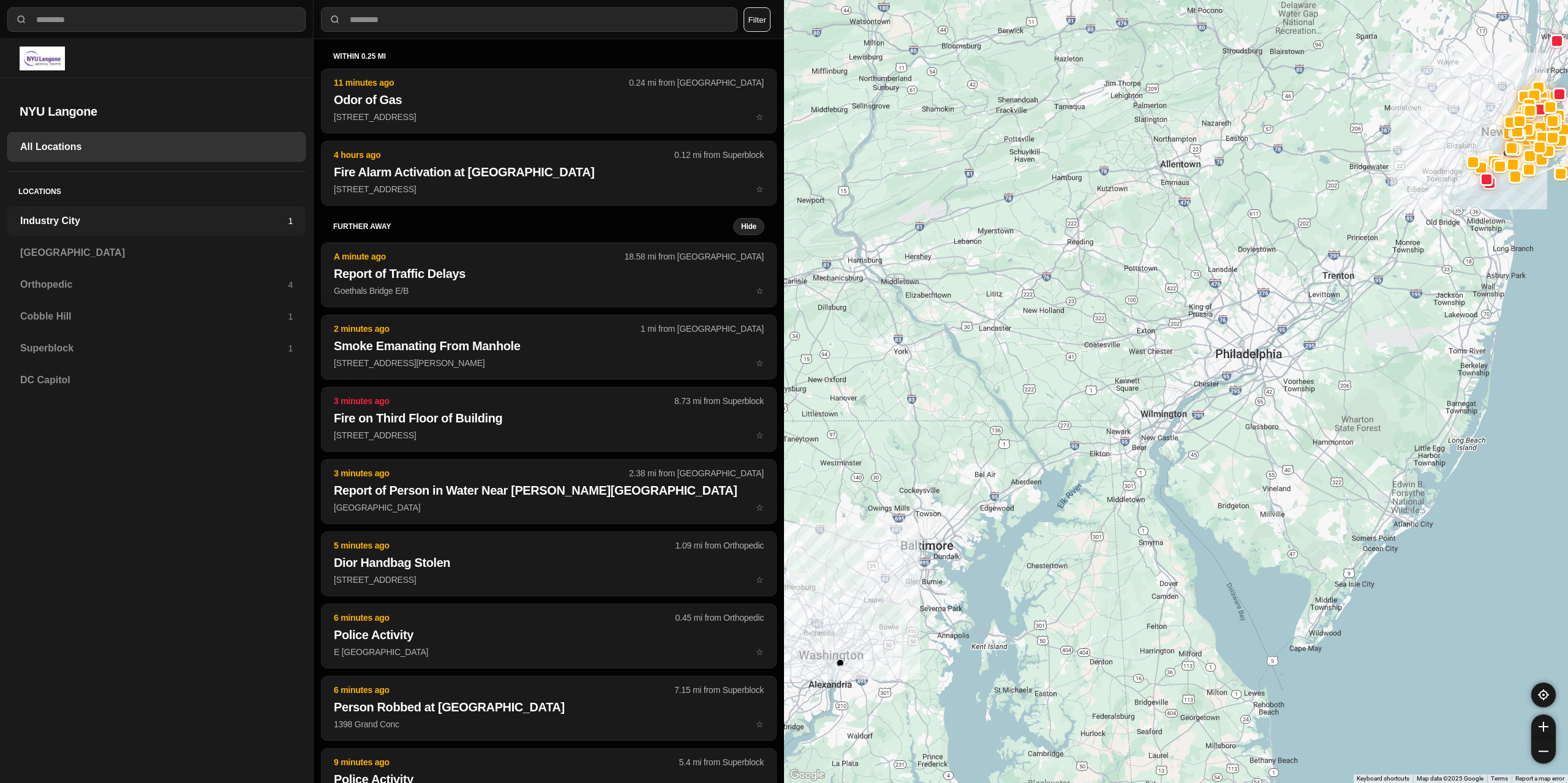
click at [62, 227] on h3 "Industry City" at bounding box center [154, 221] width 268 height 15
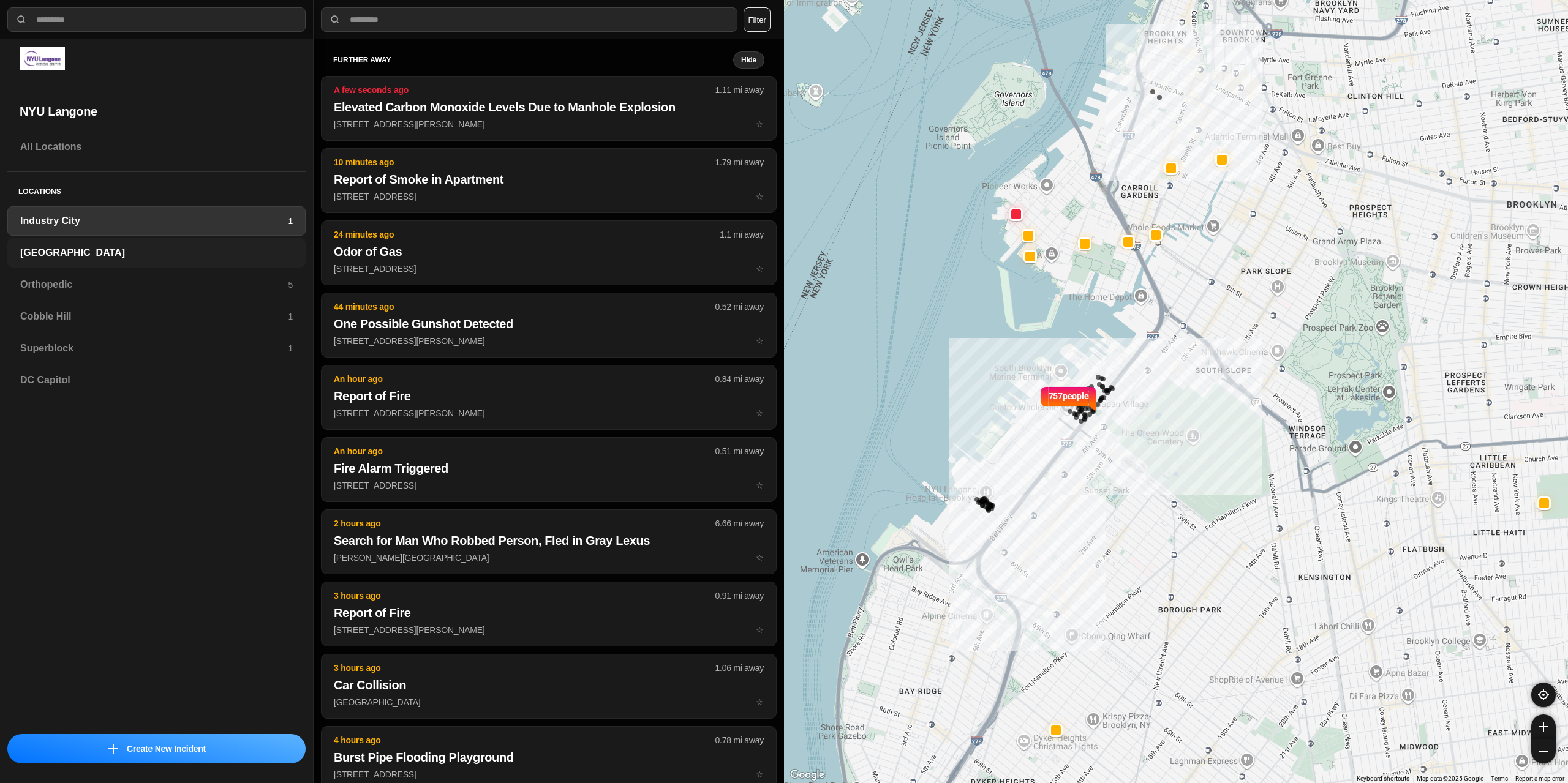
click at [79, 253] on h3 "[GEOGRAPHIC_DATA]" at bounding box center [156, 253] width 273 height 15
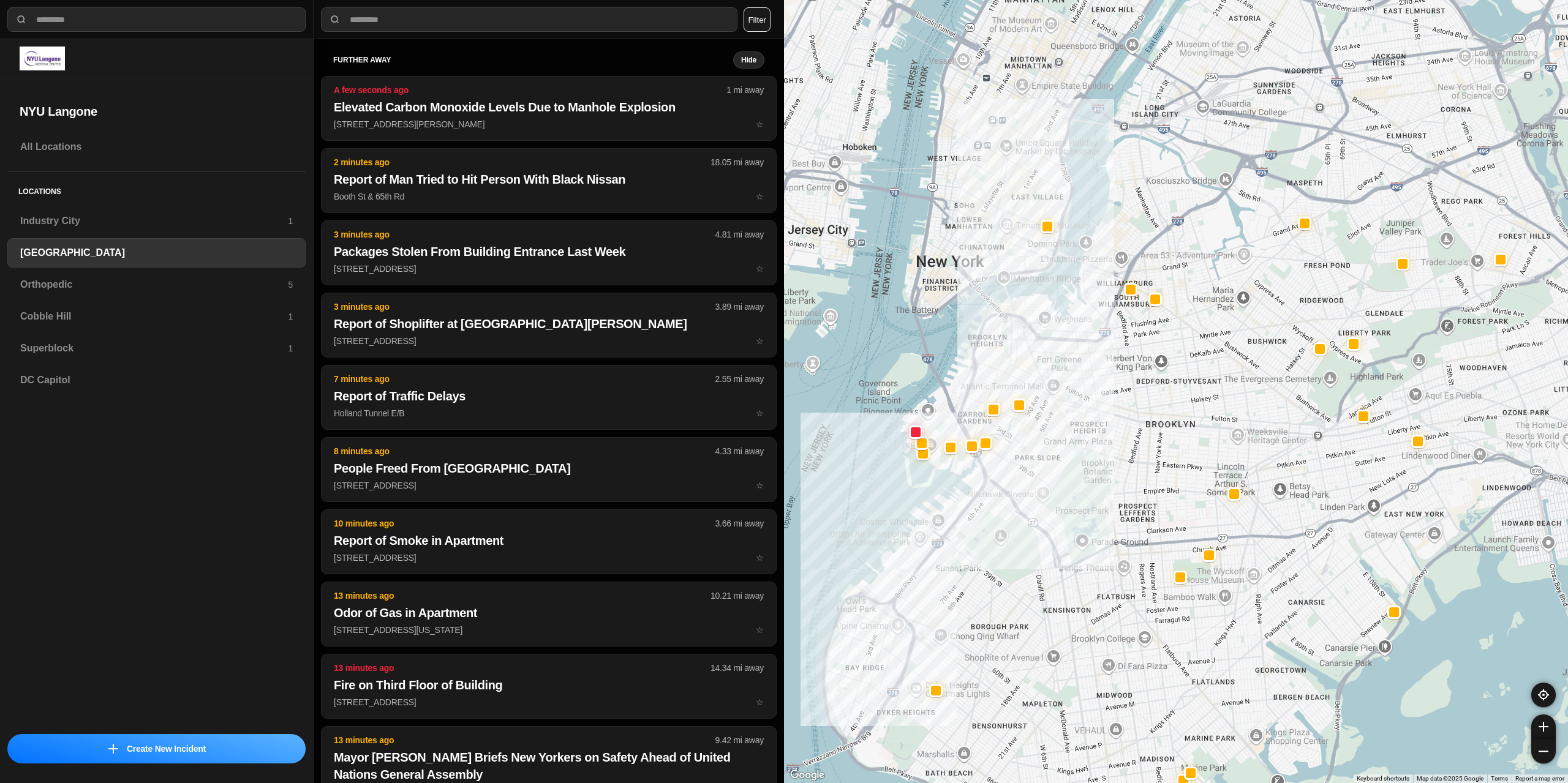
drag, startPoint x: 1012, startPoint y: 254, endPoint x: 943, endPoint y: 466, distance: 222.9
click at [943, 466] on div at bounding box center [1176, 392] width 784 height 783
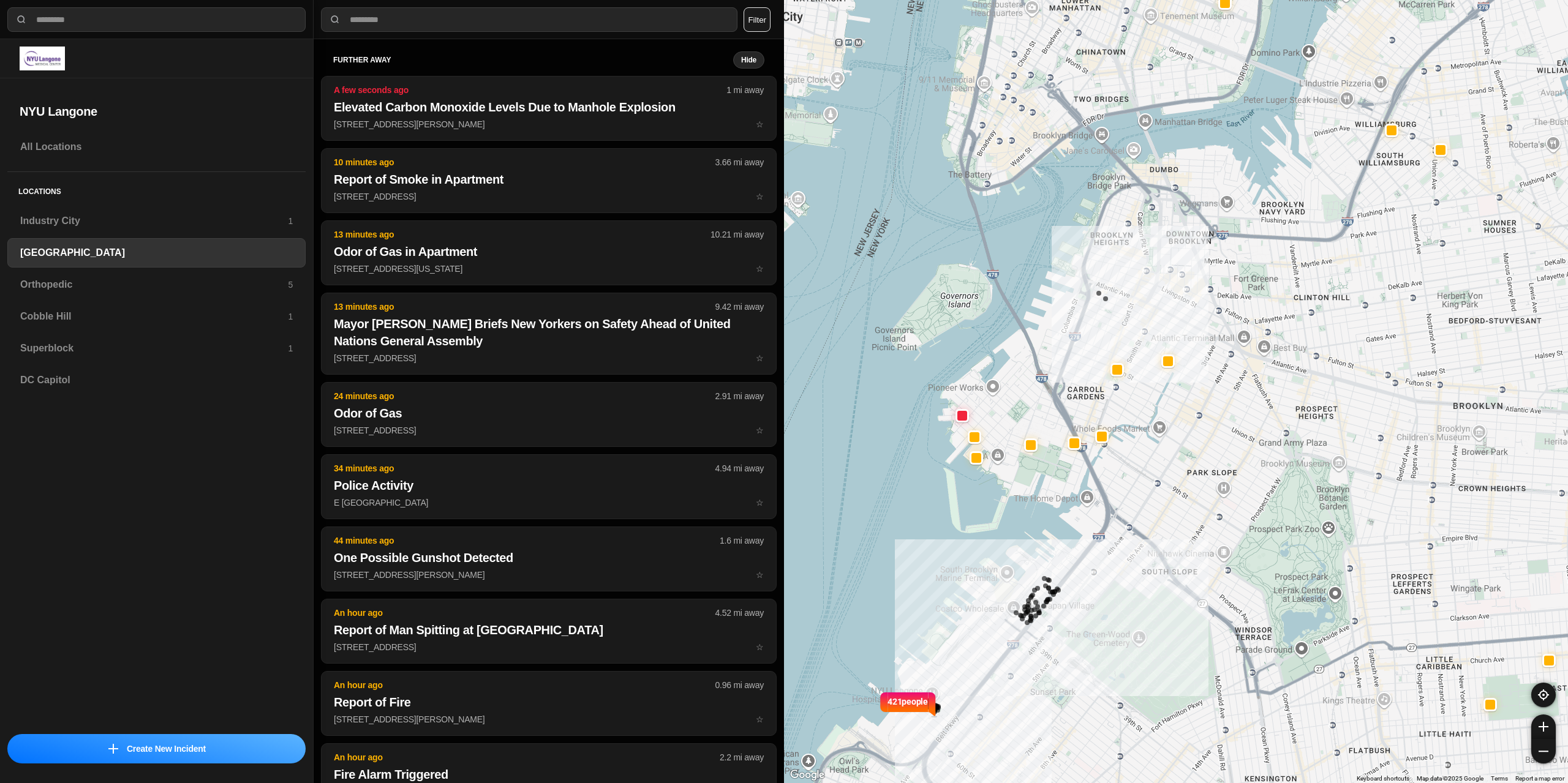
drag, startPoint x: 906, startPoint y: 453, endPoint x: 1019, endPoint y: 392, distance: 128.4
click at [1019, 392] on div "421 people" at bounding box center [1176, 392] width 784 height 783
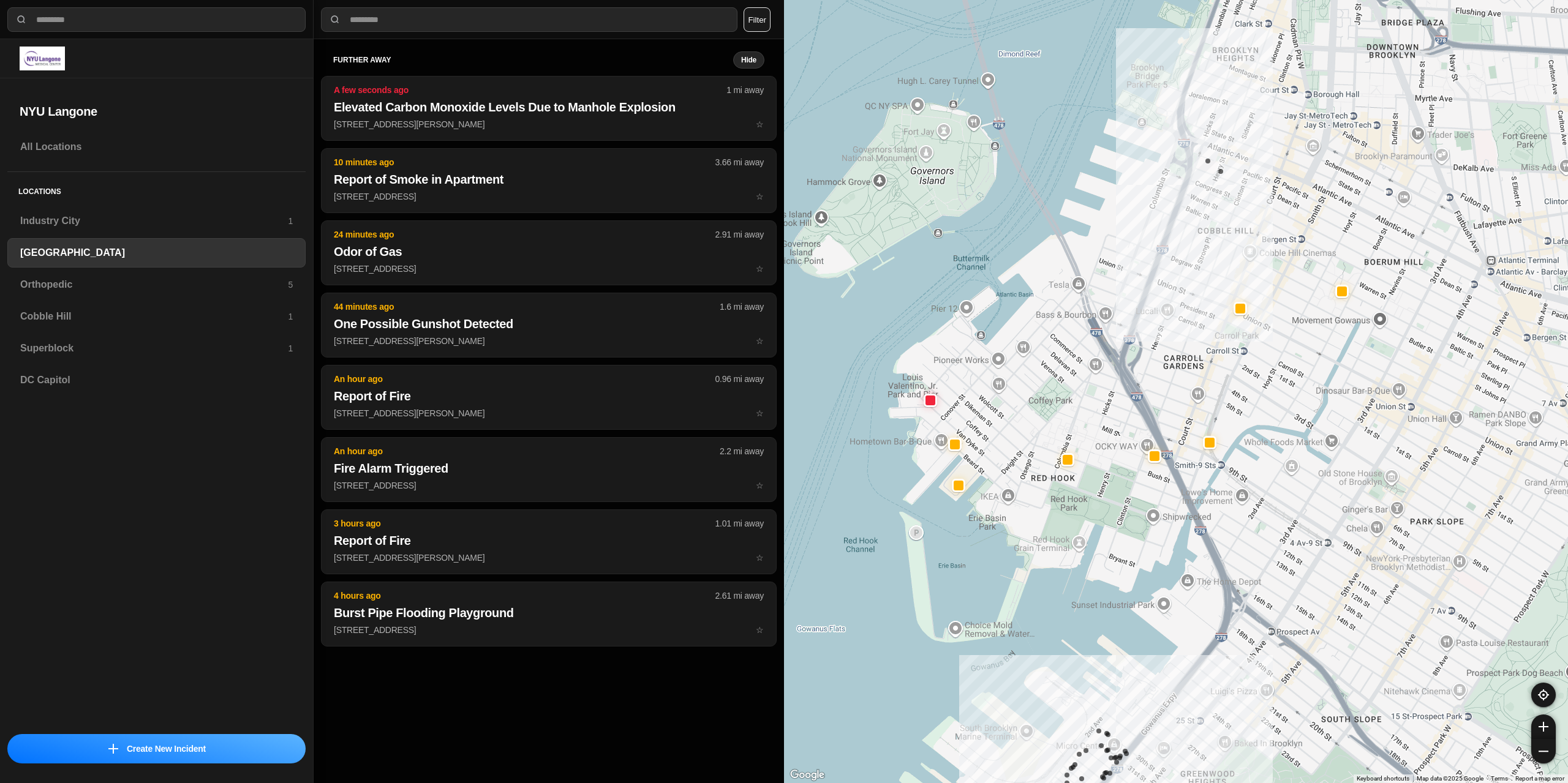
select select "*"
